Goal: Task Accomplishment & Management: Manage account settings

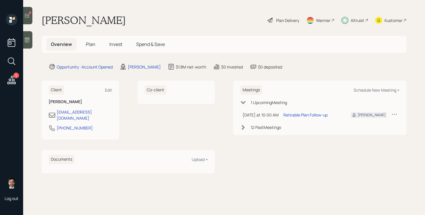
click at [112, 46] on span "Invest" at bounding box center [115, 44] width 13 height 6
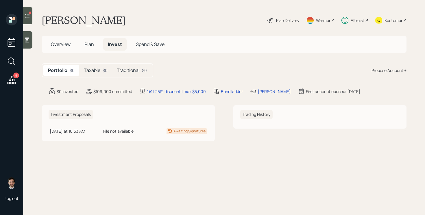
click at [97, 71] on h5 "Taxable" at bounding box center [92, 70] width 16 height 5
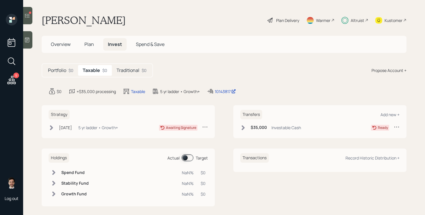
click at [49, 132] on div "[DATE] [DATE] 2:29 PM EDT 5 yr ladder • Growth+ Awaiting Signature" at bounding box center [128, 129] width 159 height 10
click at [50, 128] on icon at bounding box center [52, 128] width 6 height 6
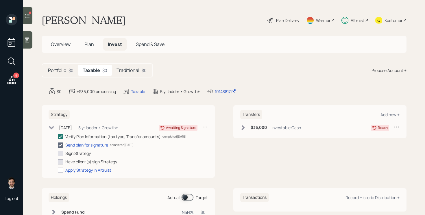
click at [132, 71] on h5 "Traditional" at bounding box center [127, 70] width 23 height 5
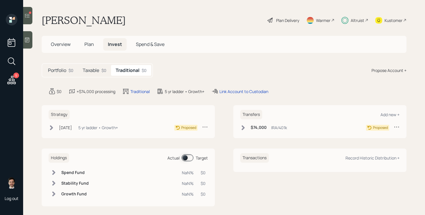
click at [55, 126] on div "[DATE] [DATE] 2:29 PM EDT 5 yr ladder • Growth+" at bounding box center [83, 127] width 69 height 7
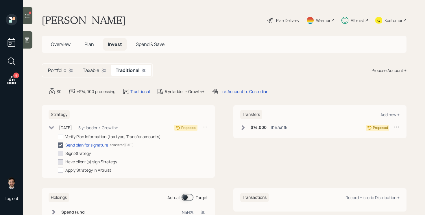
click at [62, 136] on div at bounding box center [60, 136] width 5 height 5
click at [58, 136] on input "checkbox" at bounding box center [58, 136] width 0 height 0
checkbox input "true"
click at [53, 127] on icon at bounding box center [51, 127] width 5 height 3
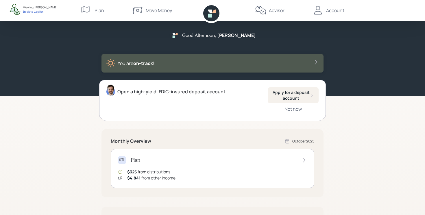
click at [336, 9] on div "Account" at bounding box center [335, 10] width 18 height 7
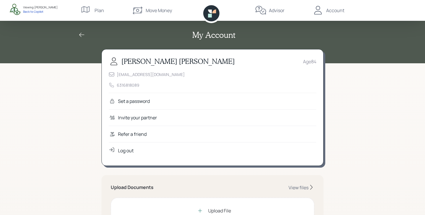
scroll to position [321, 0]
